Goal: Check status: Check status

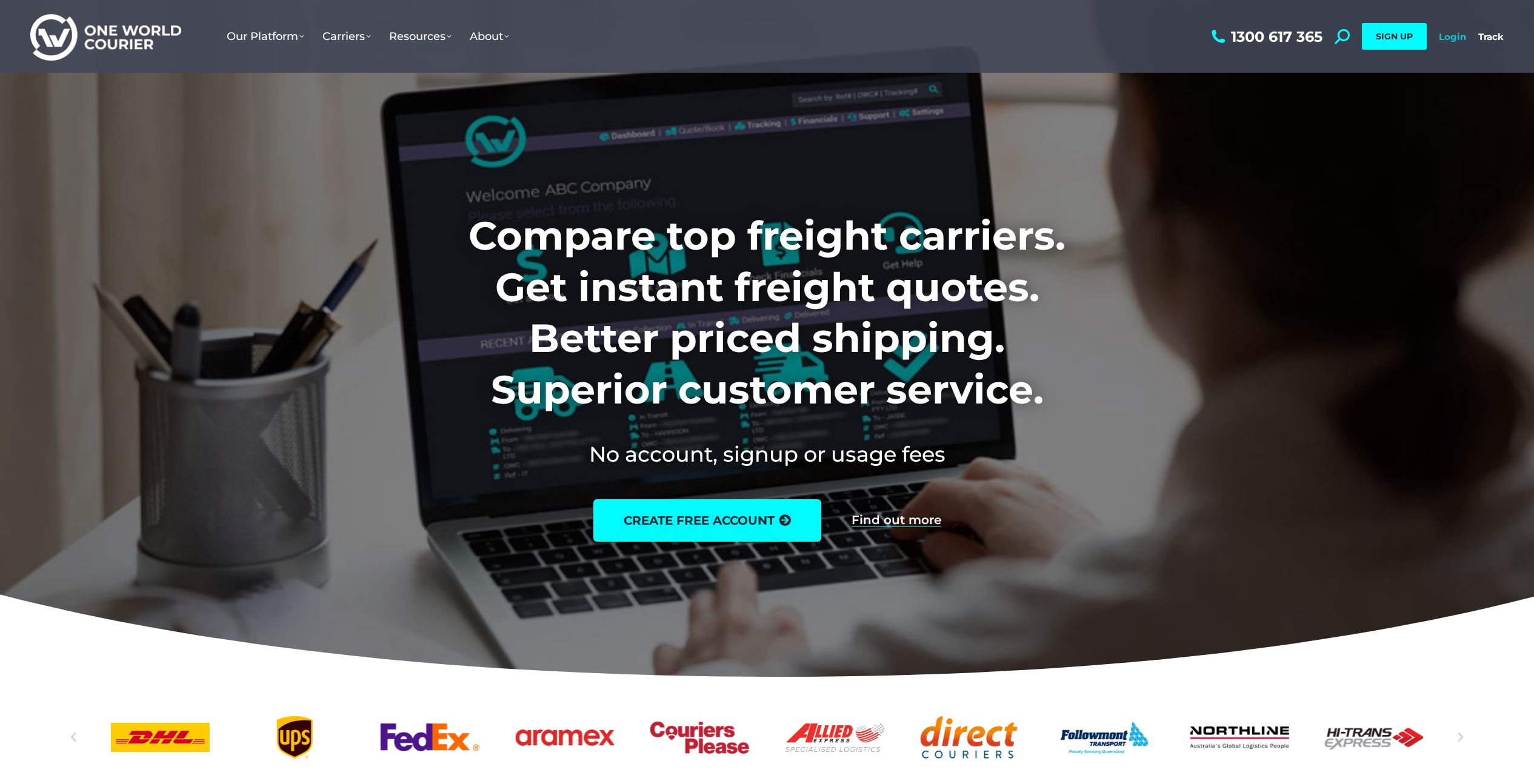
click at [1457, 33] on link "Login" at bounding box center [1452, 37] width 27 height 11
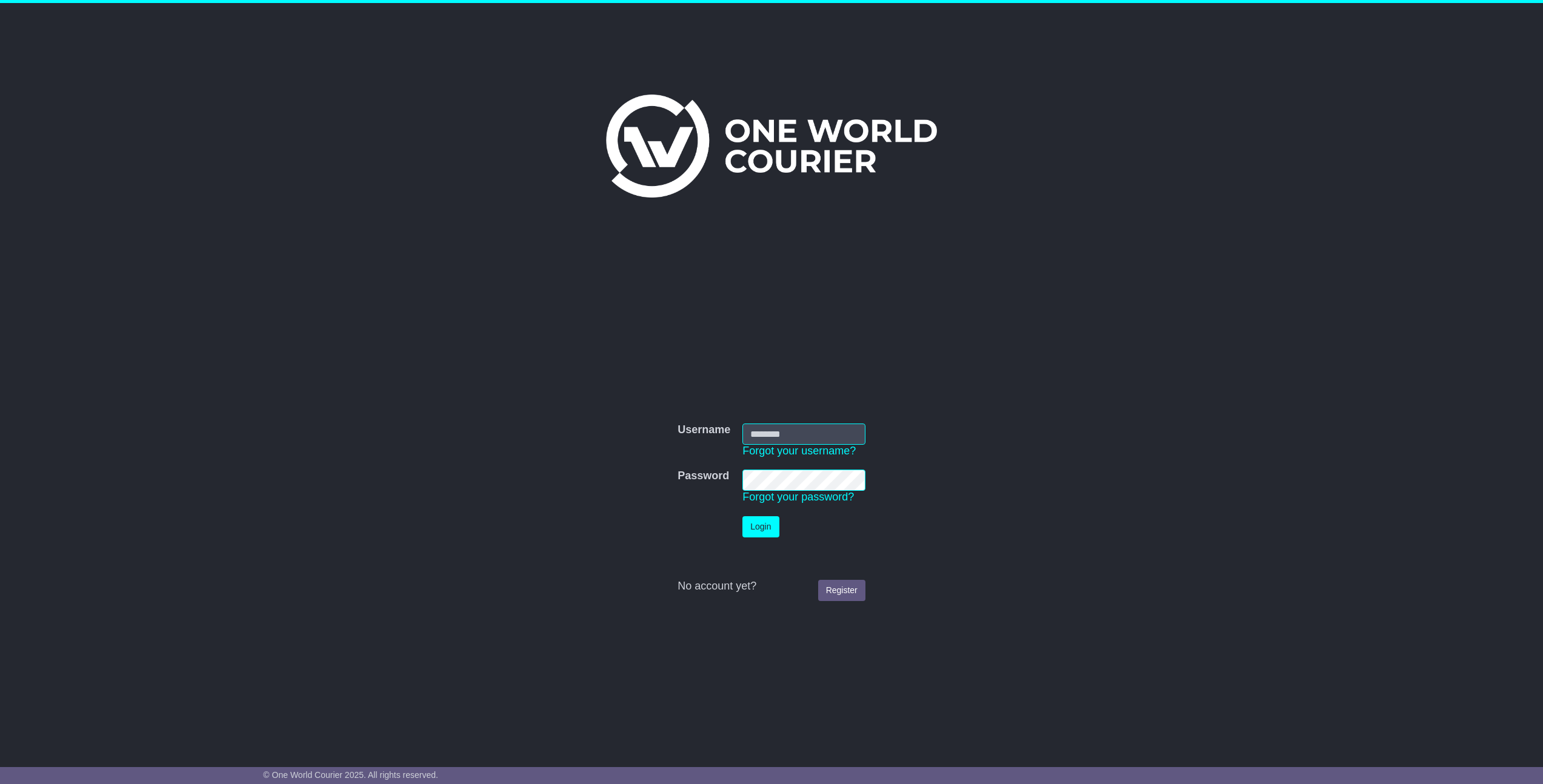
type input "**********"
drag, startPoint x: 773, startPoint y: 522, endPoint x: 785, endPoint y: 541, distance: 22.5
click at [773, 522] on button "Login" at bounding box center [760, 527] width 37 height 21
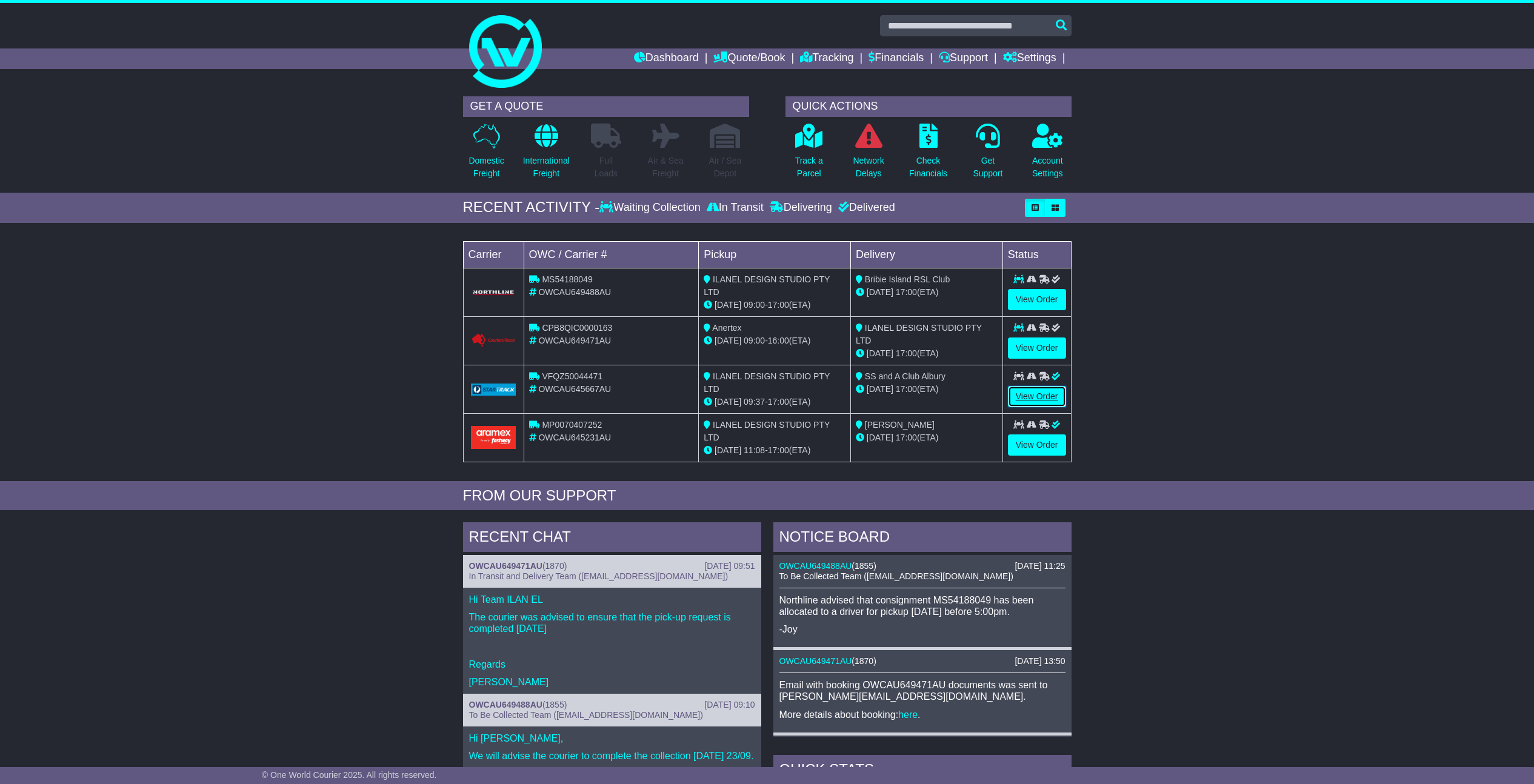
click at [1041, 394] on link "View Order" at bounding box center [1036, 397] width 58 height 21
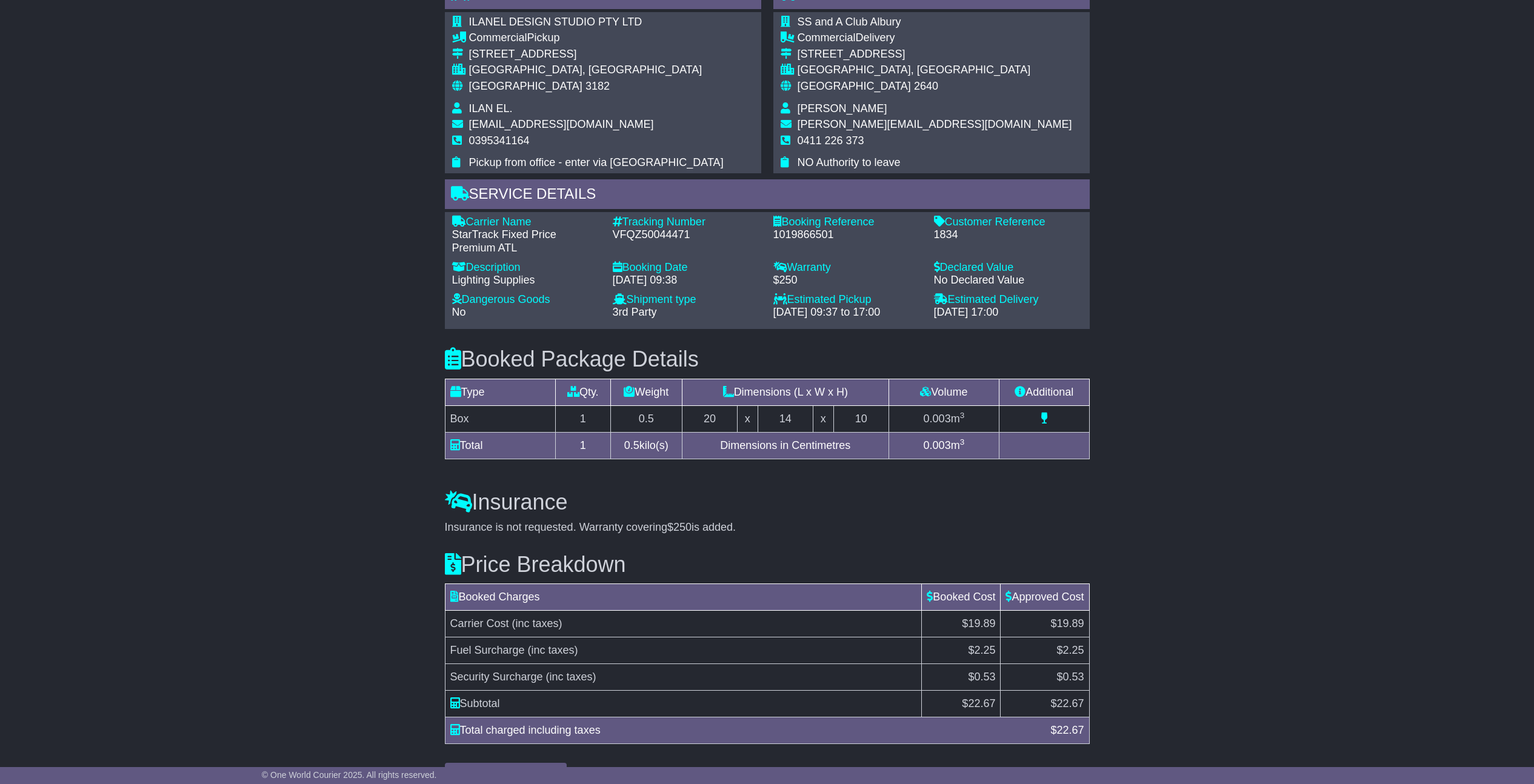
scroll to position [687, 0]
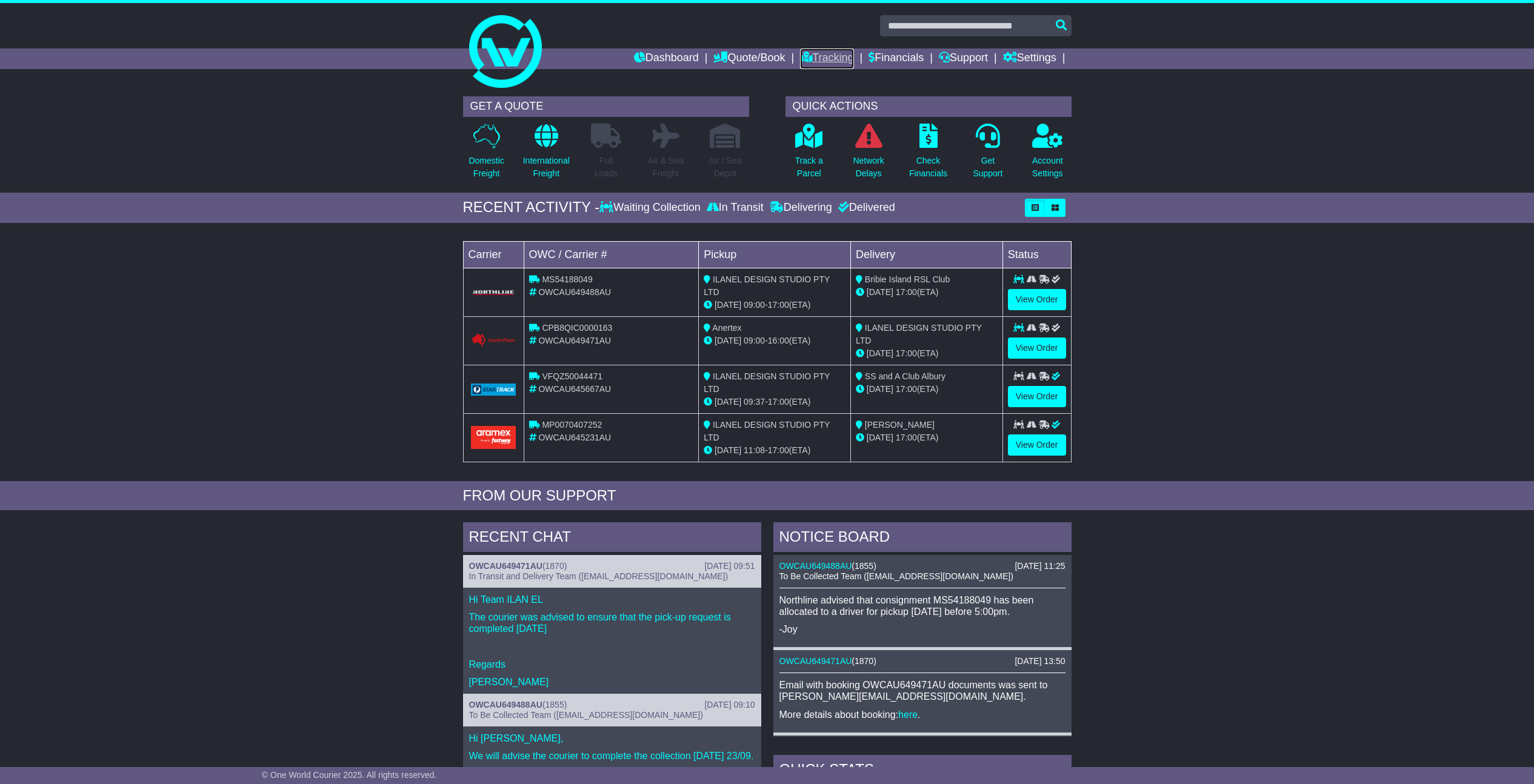
click at [830, 59] on link "Tracking" at bounding box center [826, 59] width 53 height 21
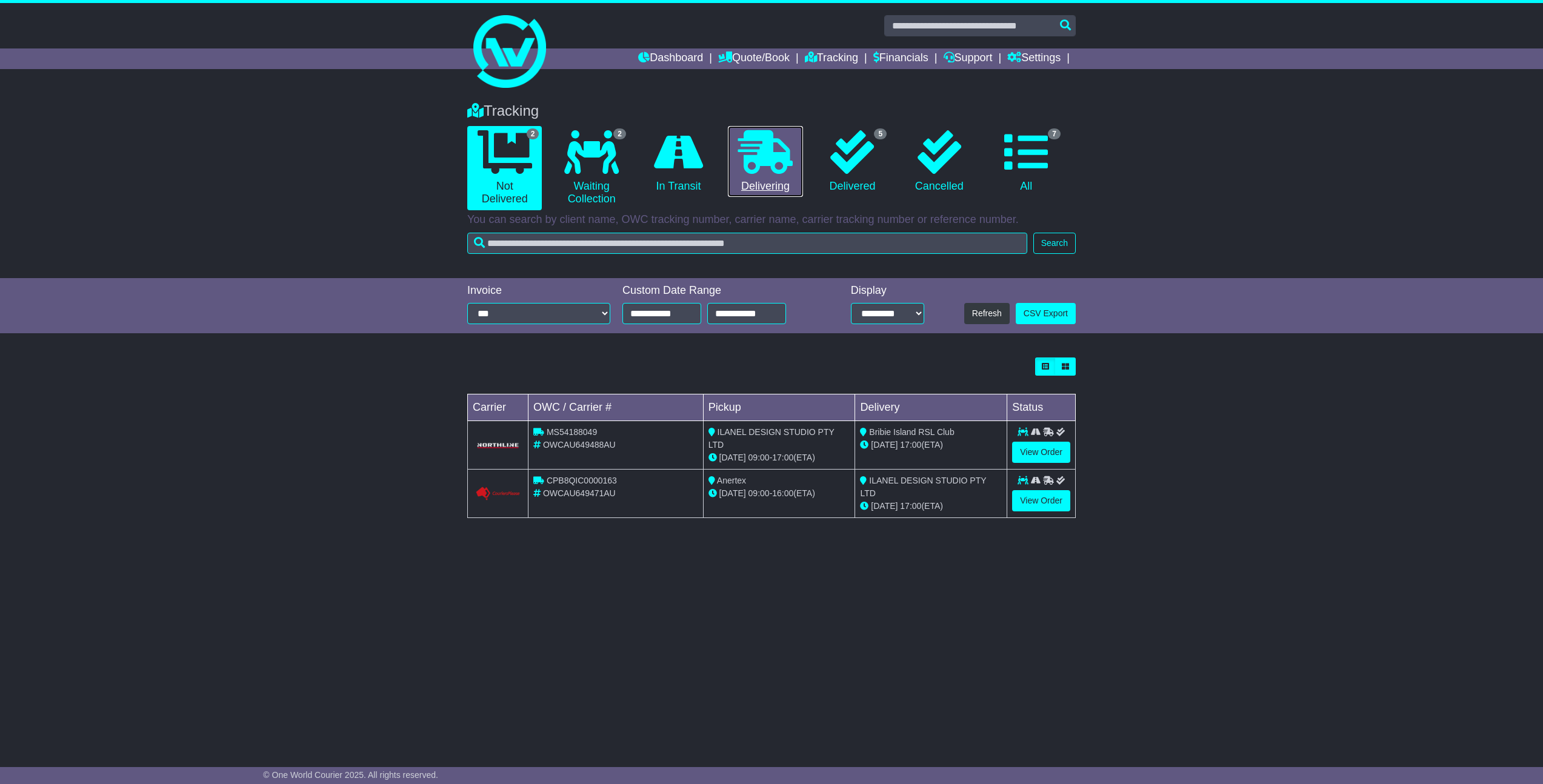
click at [738, 163] on icon at bounding box center [765, 152] width 54 height 44
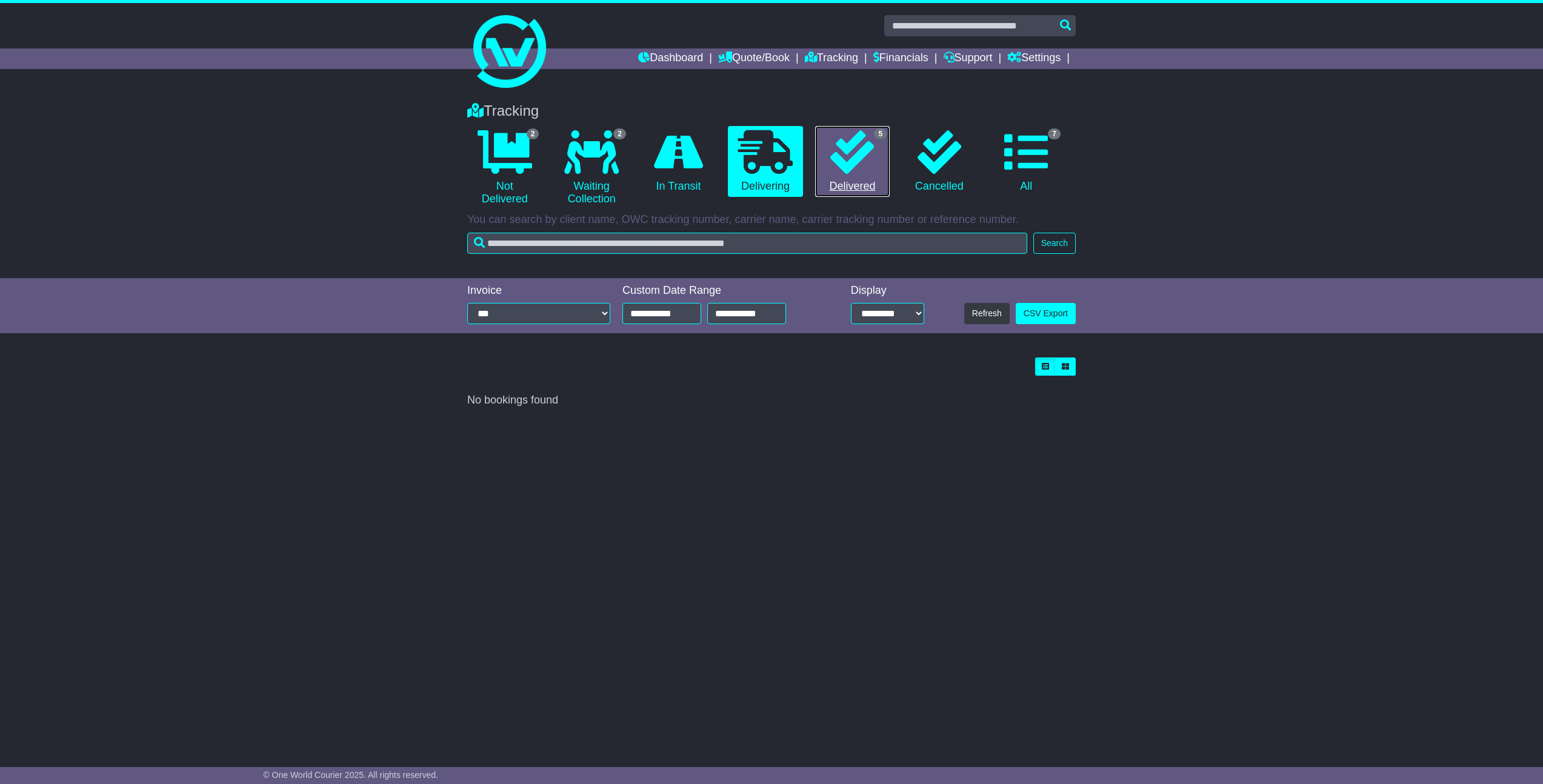
click at [854, 167] on icon at bounding box center [851, 152] width 44 height 44
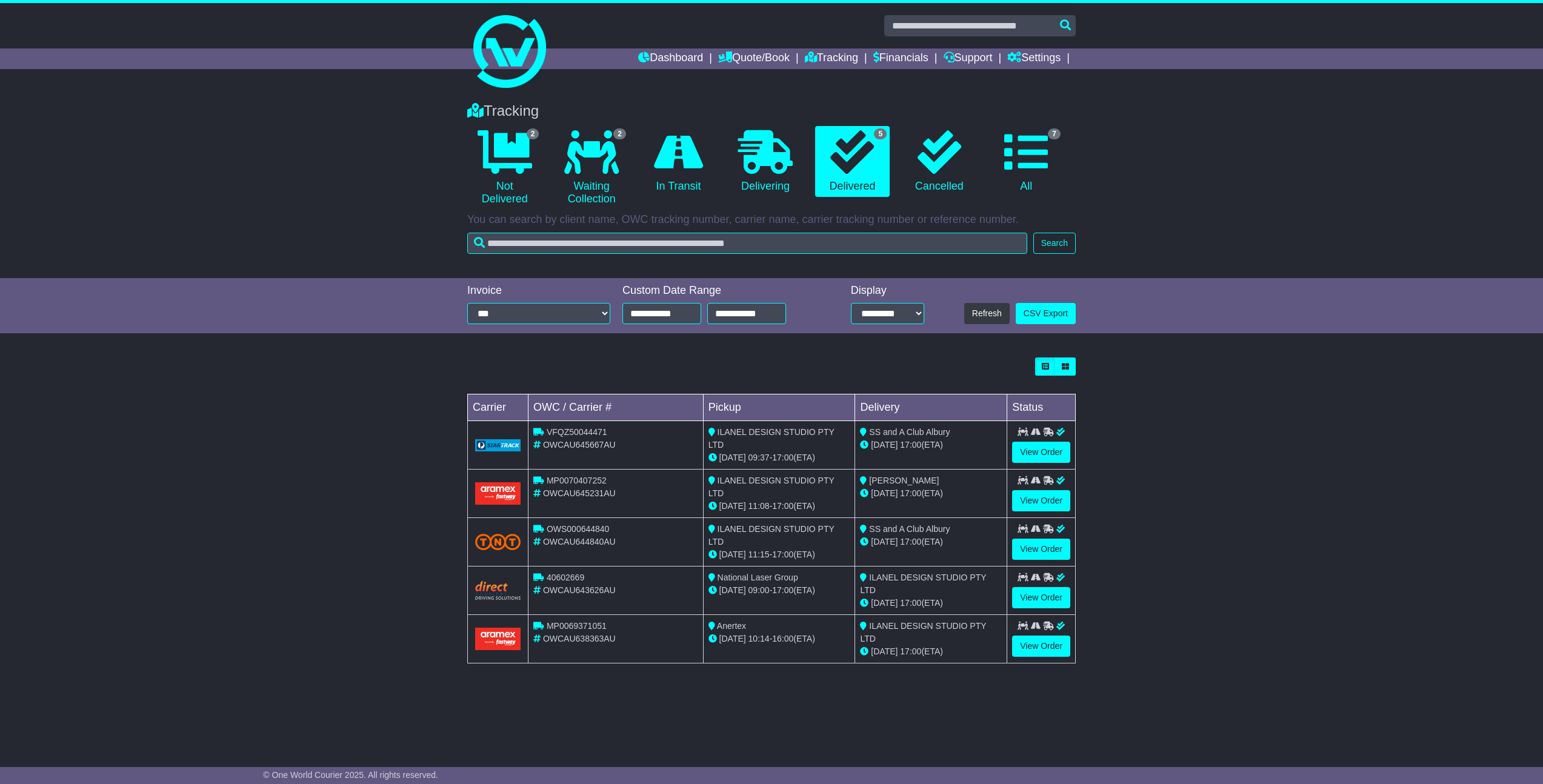
click at [1048, 535] on td "View Order" at bounding box center [1042, 543] width 69 height 49
click at [1053, 541] on link "View Order" at bounding box center [1040, 549] width 58 height 21
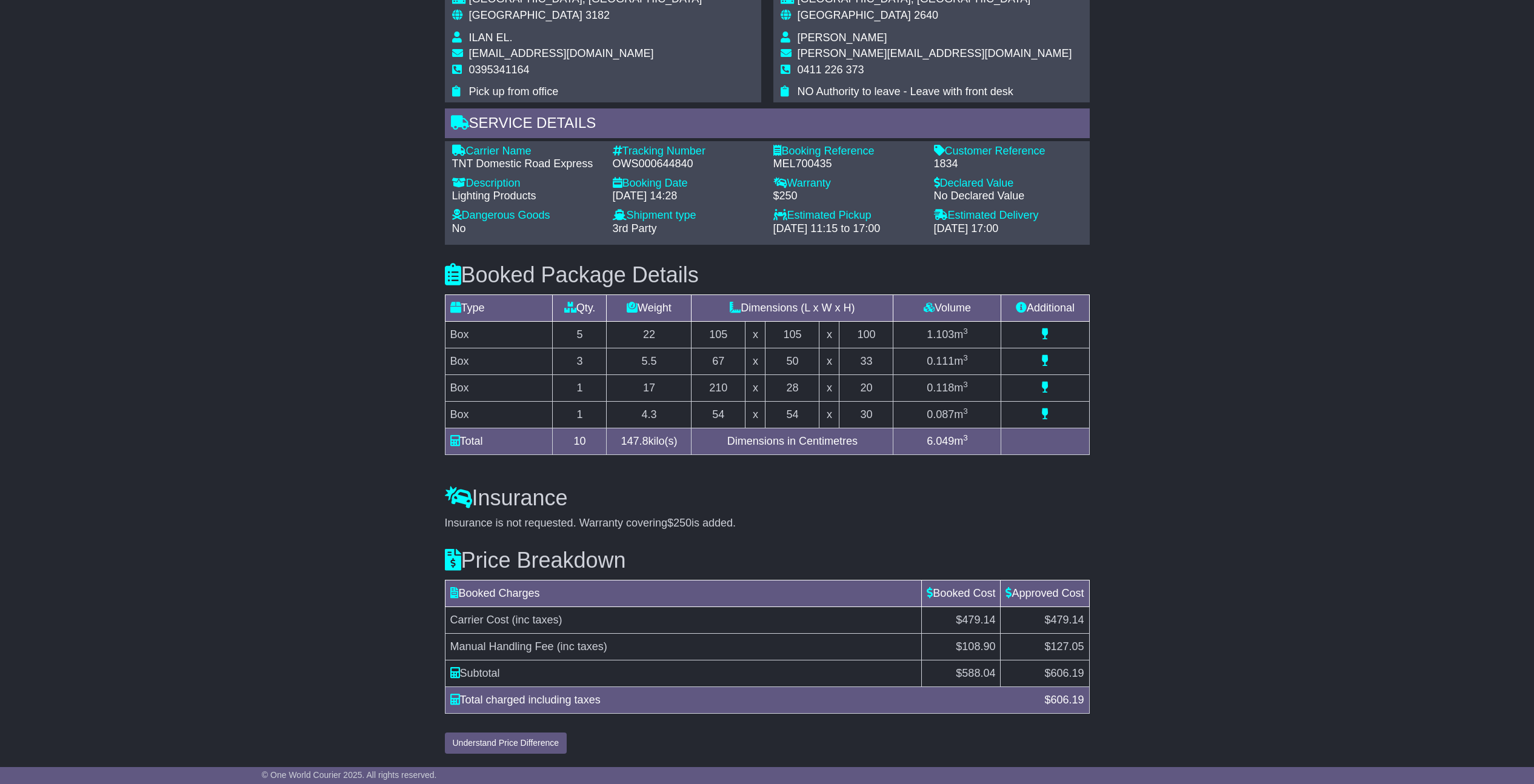
scroll to position [841, 0]
drag, startPoint x: 586, startPoint y: 360, endPoint x: 572, endPoint y: 357, distance: 14.3
click at [572, 357] on td "3" at bounding box center [579, 361] width 54 height 26
click at [1344, 467] on div "Email Download Tracking Pricing Insurance" at bounding box center [767, 83] width 1534 height 1351
